Goal: Navigation & Orientation: Find specific page/section

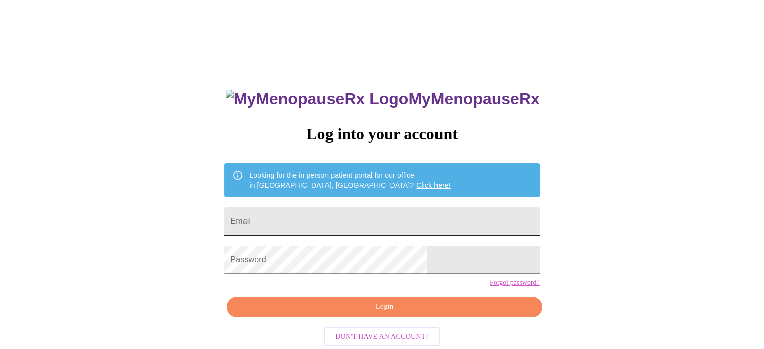
click at [411, 221] on input "Email" at bounding box center [381, 221] width 315 height 28
type input "sandicroll@gmail.com"
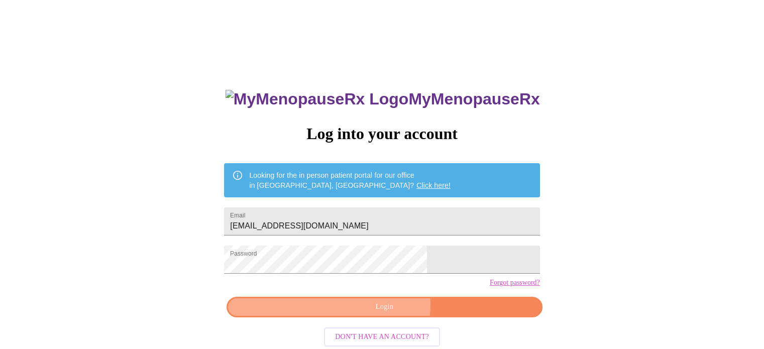
click at [385, 313] on span "Login" at bounding box center [384, 307] width 292 height 13
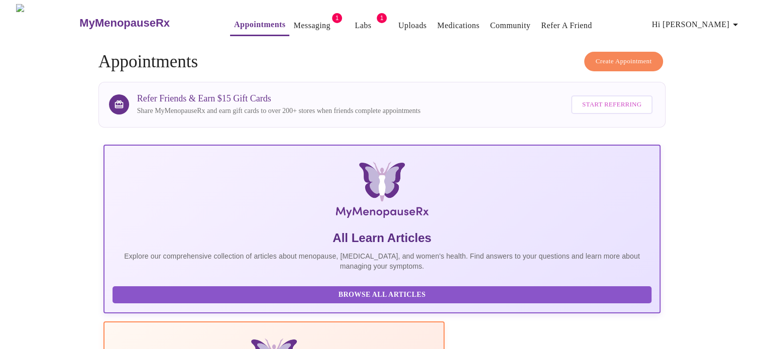
click at [297, 19] on link "Messaging" at bounding box center [311, 26] width 37 height 14
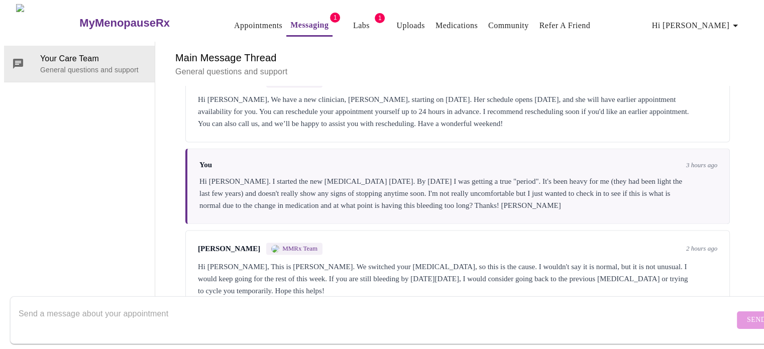
scroll to position [1629, 0]
